Goal: Task Accomplishment & Management: Use online tool/utility

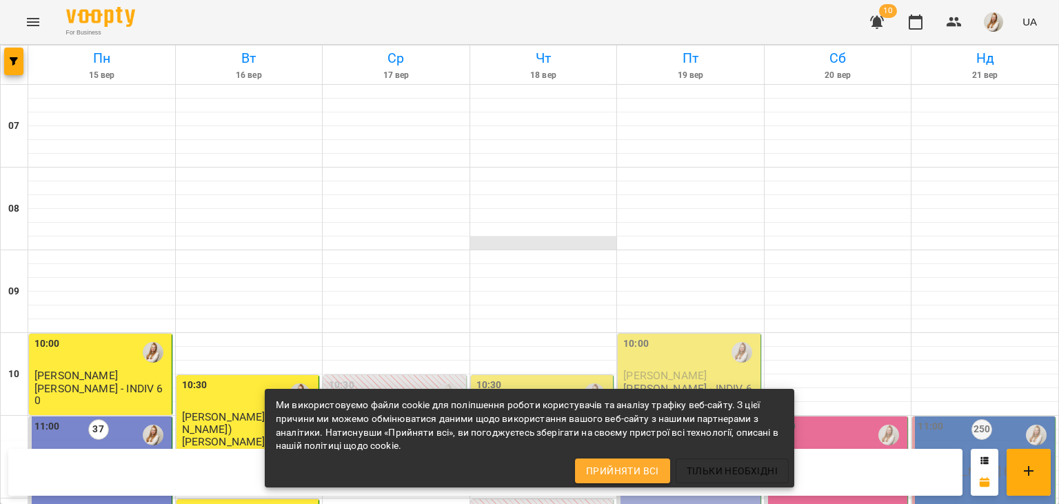
scroll to position [627, 0]
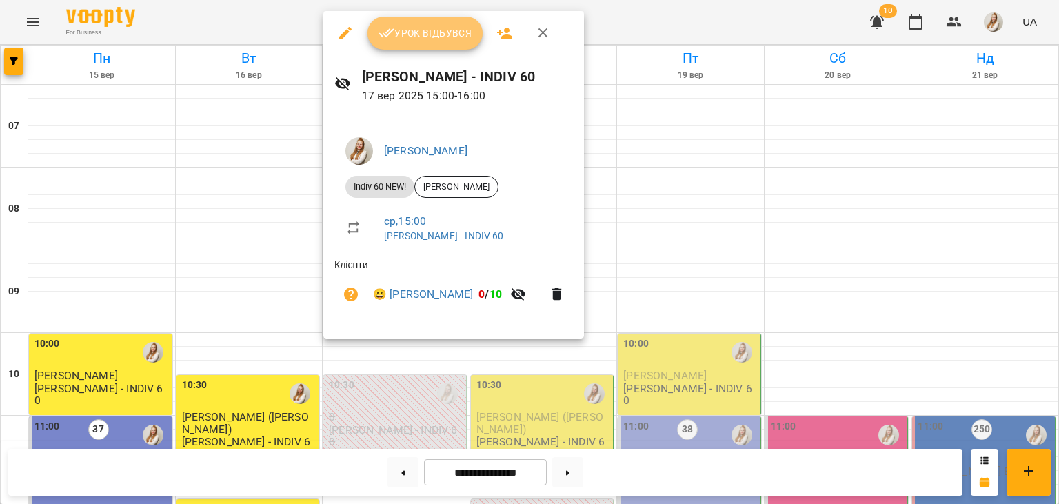
click at [427, 40] on span "Урок відбувся" at bounding box center [426, 33] width 94 height 17
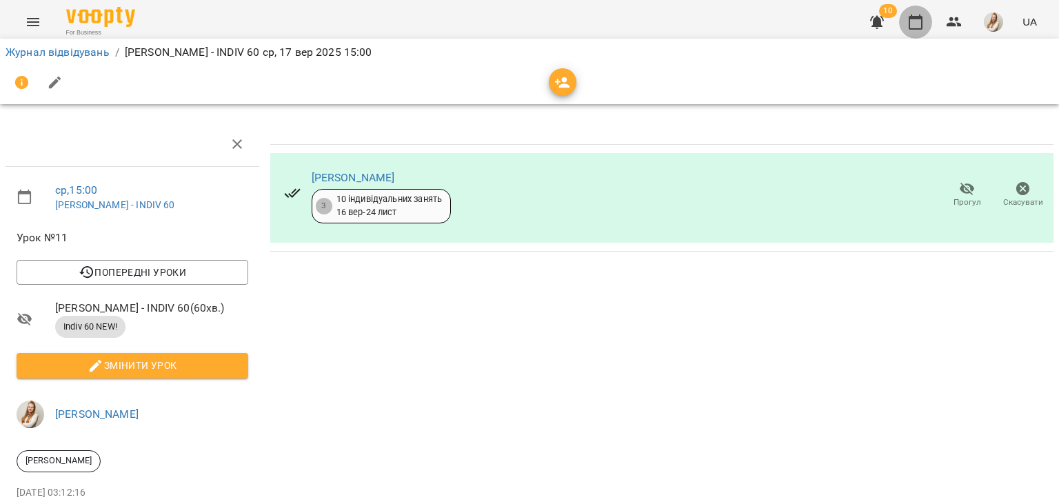
click at [924, 27] on icon "button" at bounding box center [915, 22] width 17 height 17
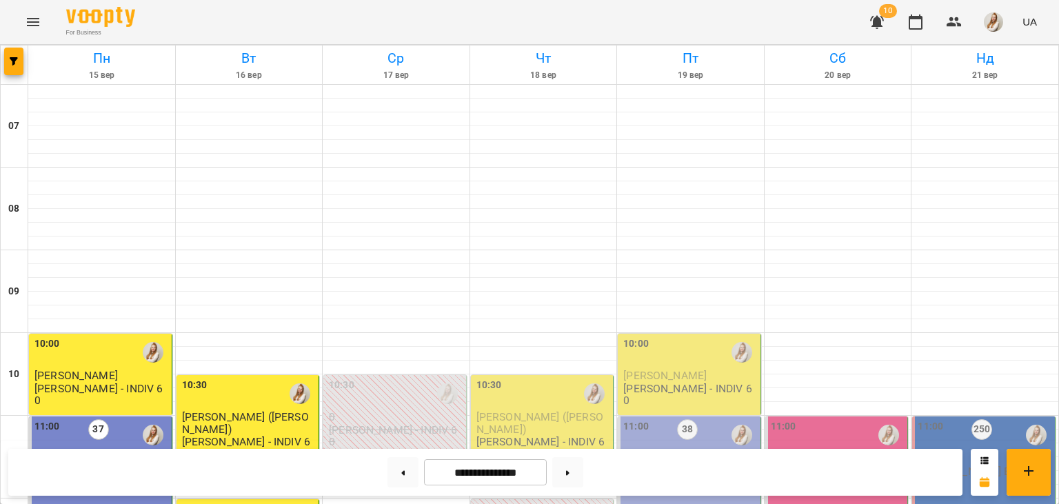
click at [510, 26] on div "For Business 10 UA" at bounding box center [529, 22] width 1059 height 44
click at [876, 26] on icon "button" at bounding box center [877, 22] width 14 height 13
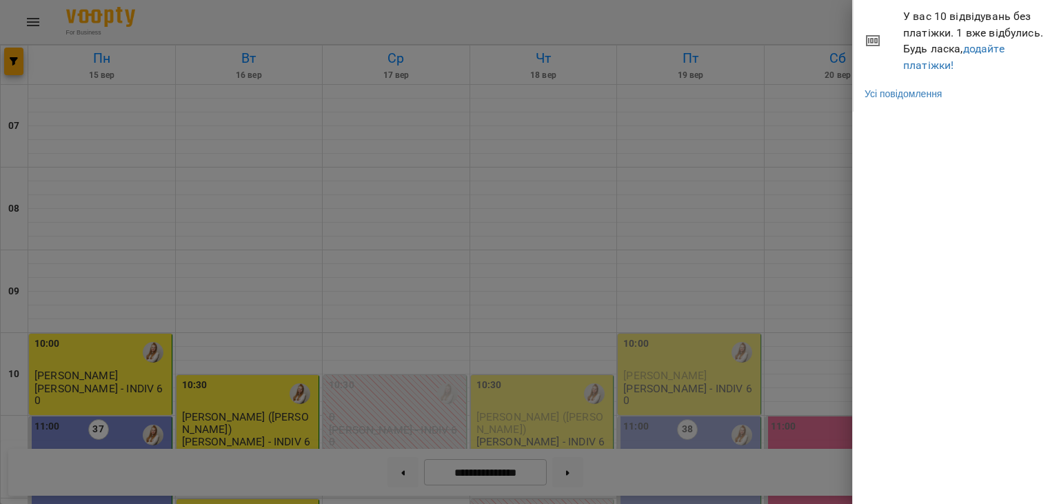
click at [991, 28] on span "У вас 10 відвідувань без платіжки. 1 вже відбулись. Будь ласка, додайте платіжк…" at bounding box center [975, 40] width 145 height 65
click at [942, 91] on link "Усі повідомлення" at bounding box center [903, 94] width 77 height 14
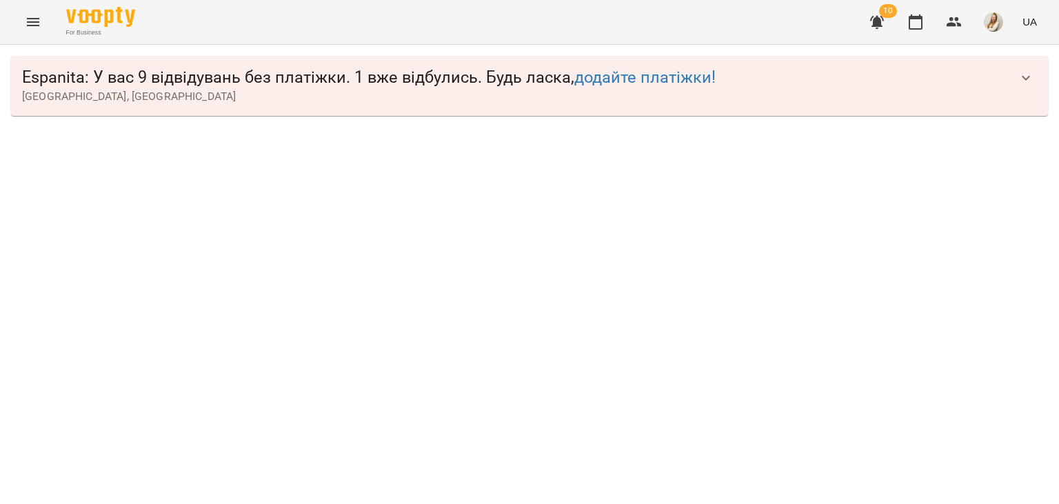
click at [484, 79] on span "Espanita : У вас 9 відвідувань без платіжки. 1 вже відбулись. Будь ласка, додай…" at bounding box center [515, 77] width 987 height 21
click at [1027, 71] on icon "button" at bounding box center [1026, 78] width 17 height 17
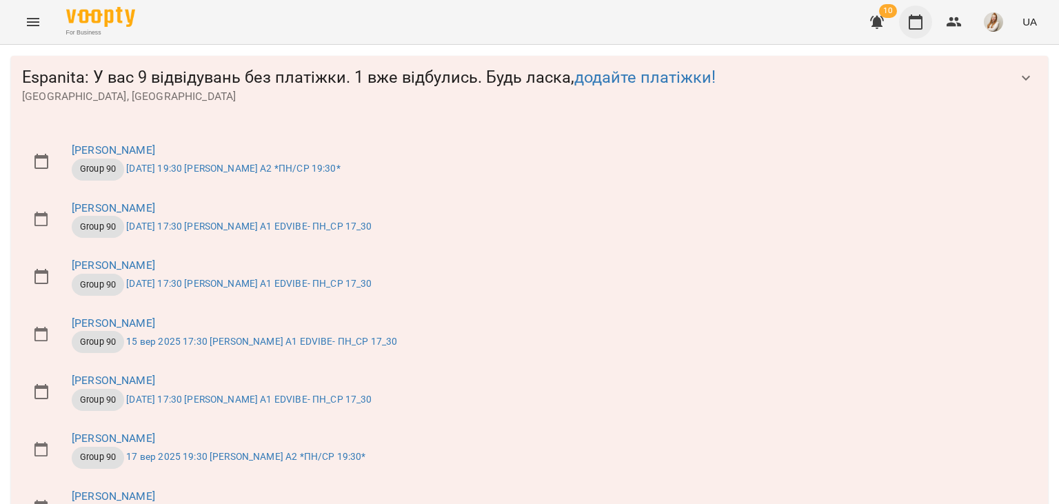
click at [909, 14] on button "button" at bounding box center [915, 22] width 33 height 33
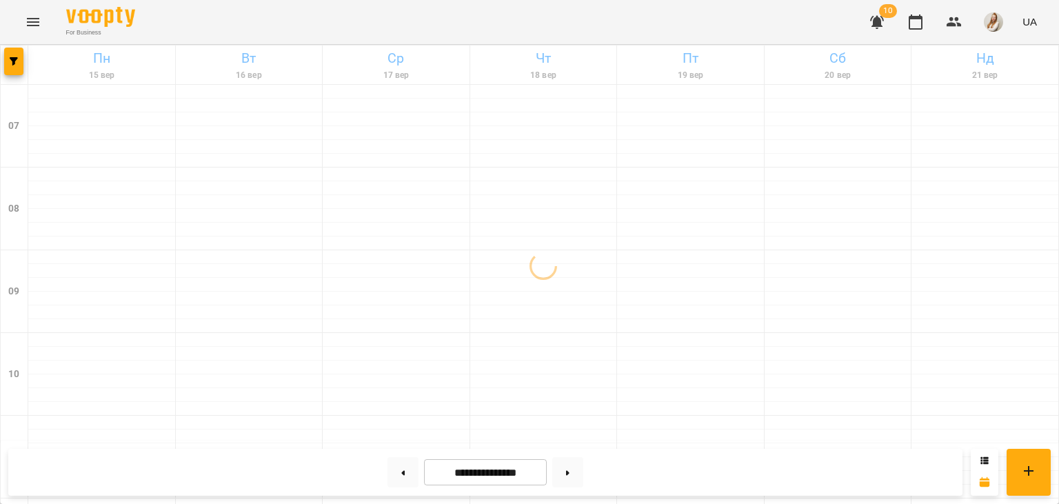
click at [476, 18] on div "For Business 10 UA" at bounding box center [529, 22] width 1059 height 44
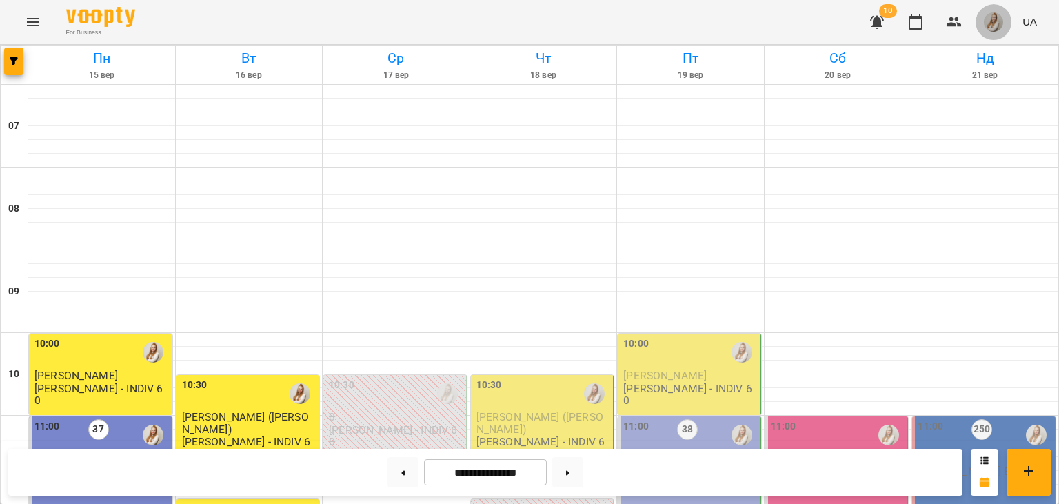
click at [991, 29] on img "button" at bounding box center [993, 21] width 19 height 19
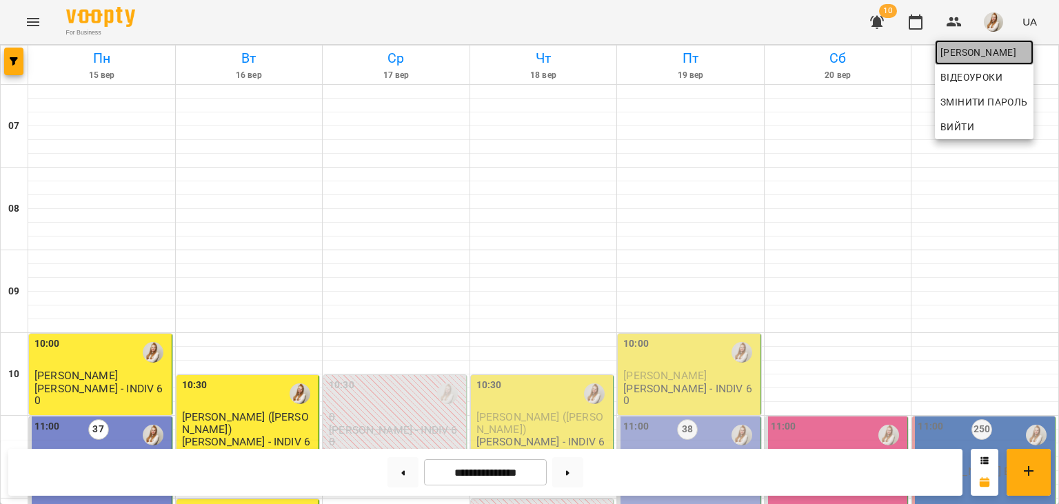
click at [966, 47] on span "[PERSON_NAME]" at bounding box center [984, 52] width 88 height 17
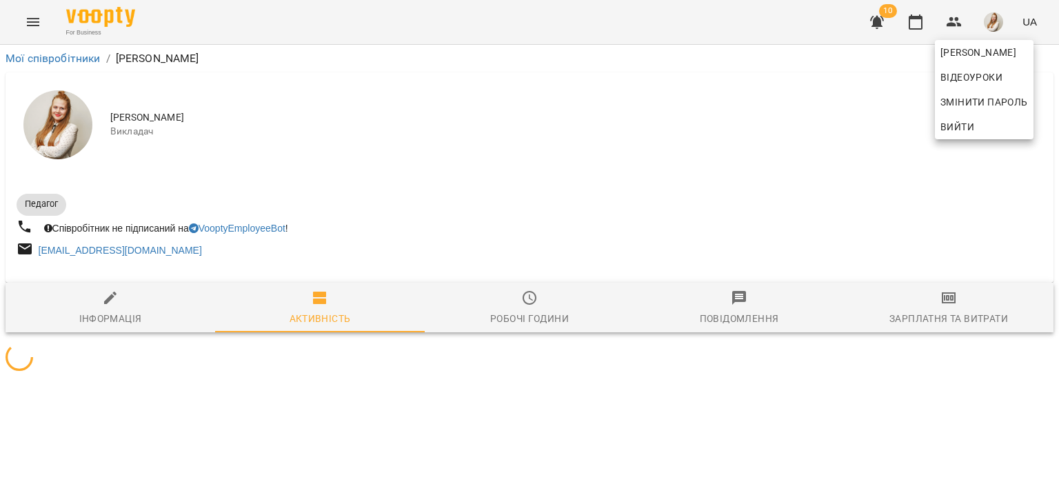
click at [934, 310] on div at bounding box center [529, 252] width 1059 height 504
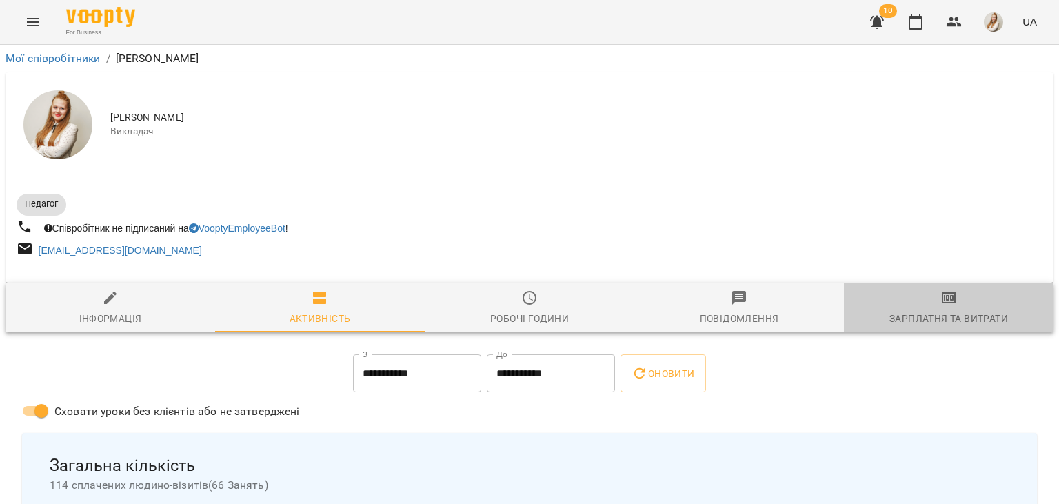
click at [949, 303] on icon "button" at bounding box center [949, 297] width 14 height 11
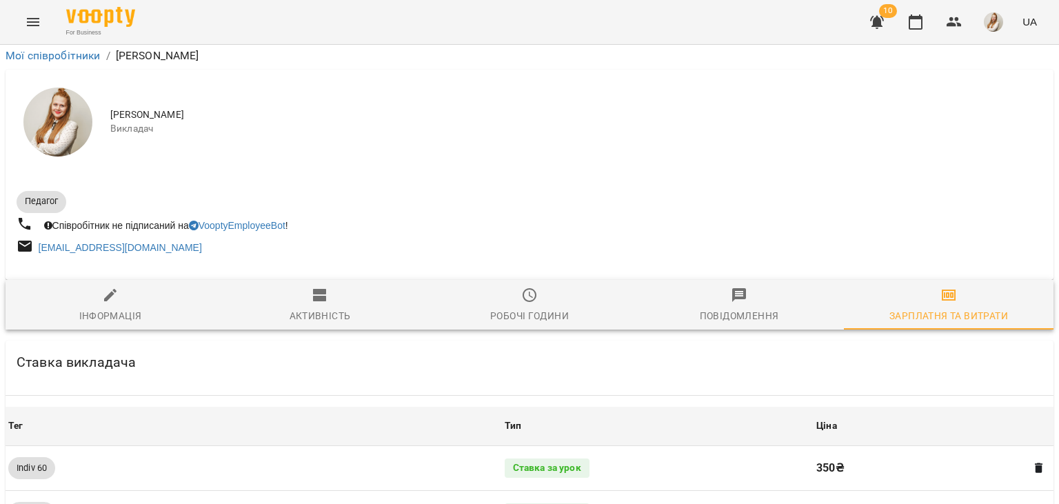
scroll to position [1593, 0]
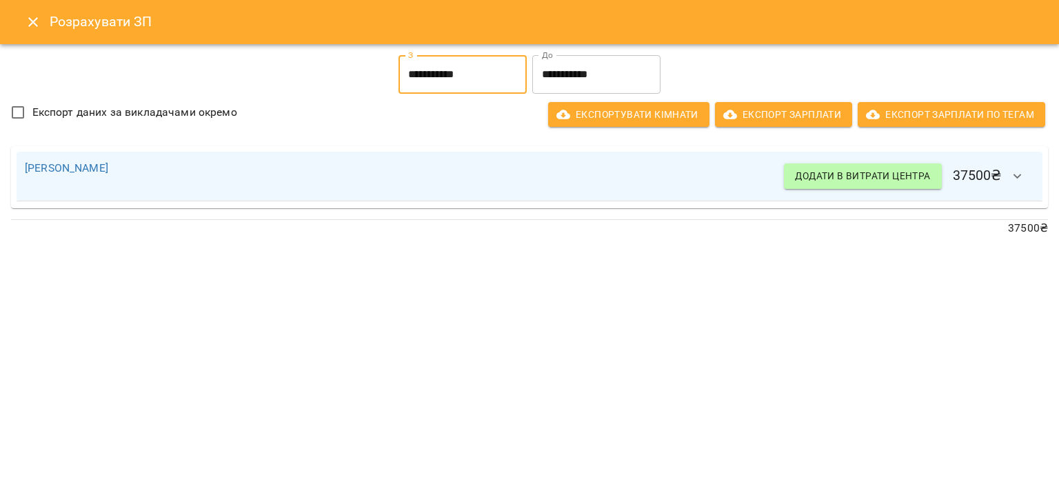
click at [476, 72] on input "**********" at bounding box center [463, 74] width 128 height 39
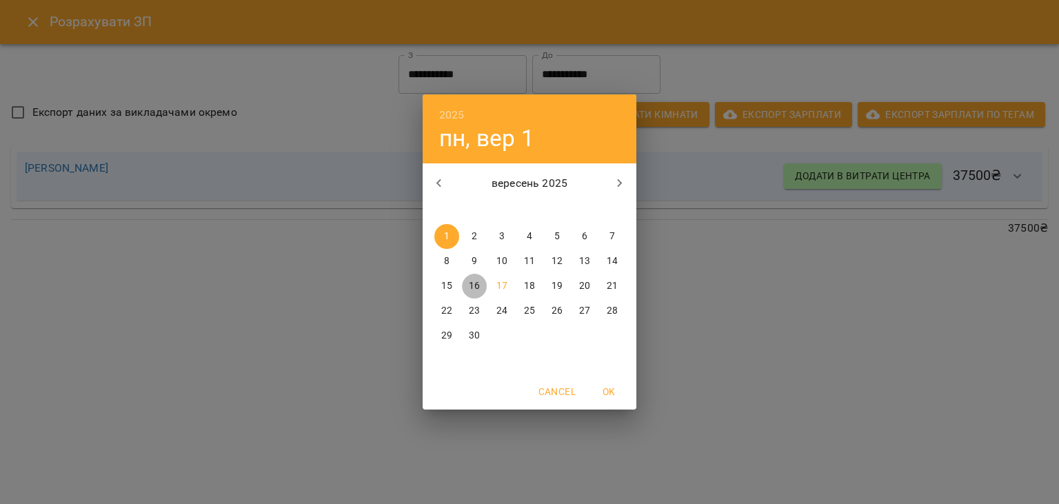
click at [472, 288] on p "16" at bounding box center [474, 286] width 11 height 14
type input "**********"
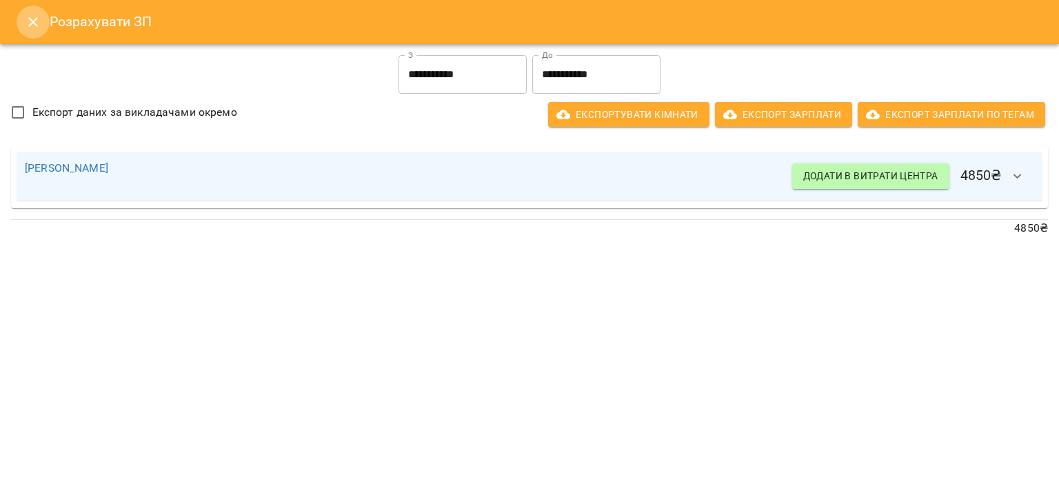
click at [28, 26] on icon "Close" at bounding box center [33, 22] width 17 height 17
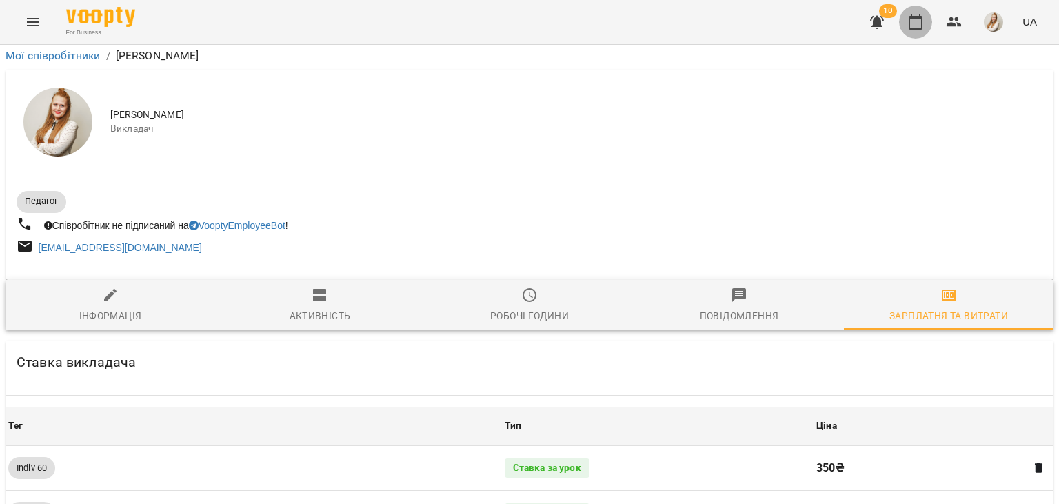
click at [909, 24] on icon "button" at bounding box center [915, 22] width 17 height 17
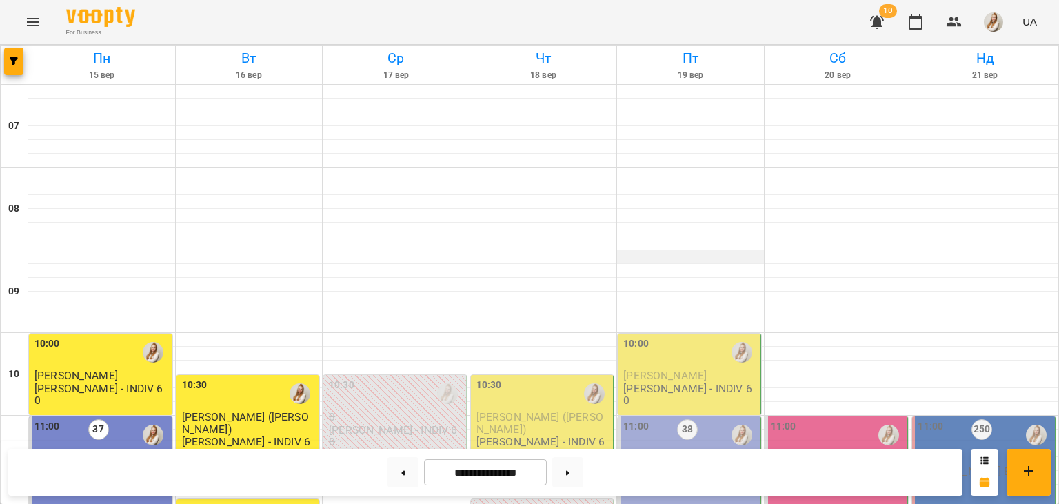
scroll to position [234, 0]
